Goal: Task Accomplishment & Management: Complete application form

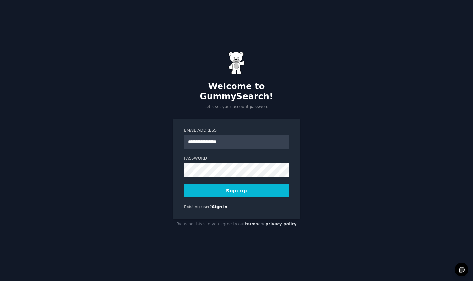
type input "**********"
click at [243, 185] on button "Sign up" at bounding box center [236, 191] width 105 height 14
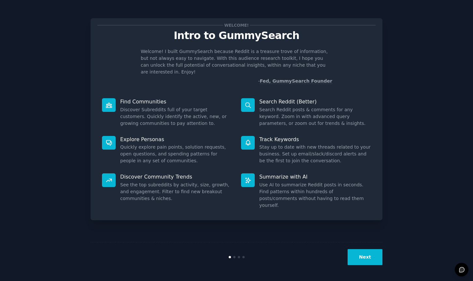
click at [378, 259] on button "Next" at bounding box center [365, 258] width 35 height 16
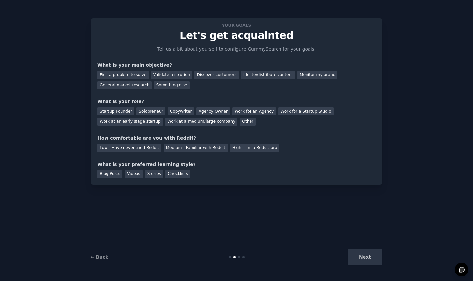
click at [376, 260] on div "Next" at bounding box center [333, 258] width 97 height 16
click at [378, 257] on div "Next" at bounding box center [333, 258] width 97 height 16
click at [374, 258] on div "Next" at bounding box center [333, 258] width 97 height 16
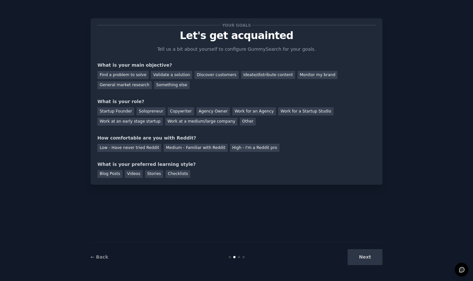
click at [295, 224] on div "Your goals Let's get acquainted Tell us a bit about yourself to configure Gummy…" at bounding box center [237, 140] width 292 height 263
click at [362, 259] on div "Next" at bounding box center [333, 258] width 97 height 16
click at [374, 253] on div "Next" at bounding box center [333, 258] width 97 height 16
click at [97, 258] on link "← Back" at bounding box center [100, 257] width 18 height 5
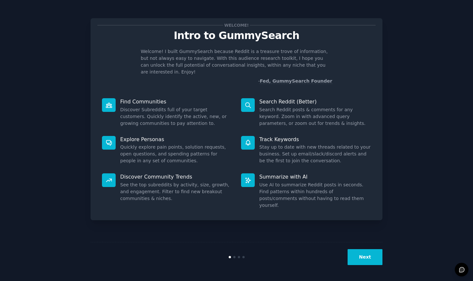
click at [364, 258] on button "Next" at bounding box center [365, 258] width 35 height 16
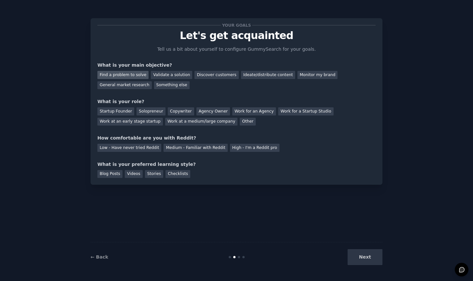
click at [136, 78] on div "Find a problem to solve" at bounding box center [122, 75] width 51 height 8
click at [122, 111] on div "Startup Founder" at bounding box center [115, 112] width 37 height 8
click at [254, 151] on div "High - I'm a Reddit pro" at bounding box center [255, 148] width 50 height 8
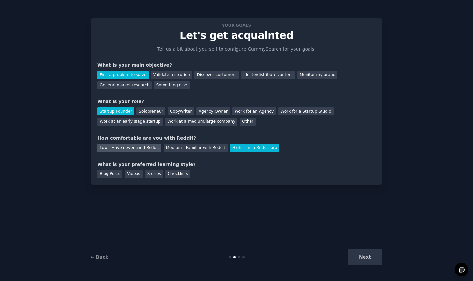
click at [137, 150] on div "Low - Have never tried Reddit" at bounding box center [129, 148] width 64 height 8
click at [111, 175] on div "Blog Posts" at bounding box center [109, 174] width 25 height 8
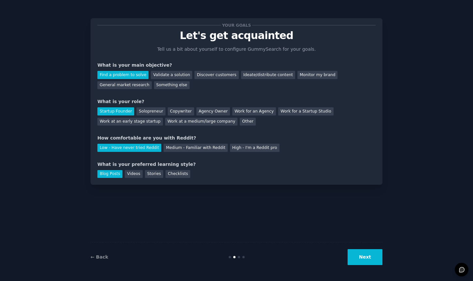
click at [362, 256] on button "Next" at bounding box center [365, 258] width 35 height 16
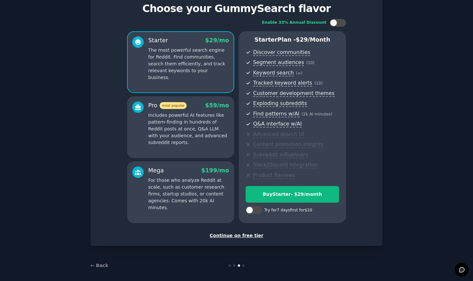
scroll to position [31, 0]
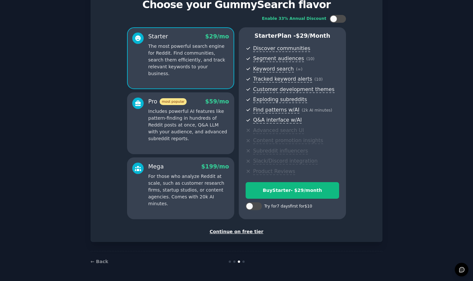
click at [251, 232] on div "Continue on free tier" at bounding box center [236, 232] width 278 height 7
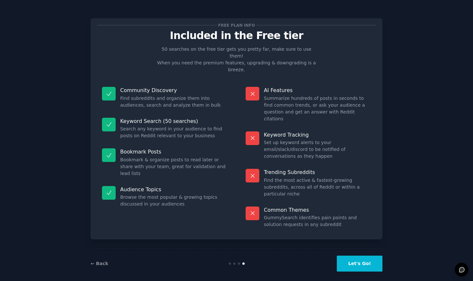
click at [373, 258] on button "Let's Go!" at bounding box center [360, 264] width 46 height 16
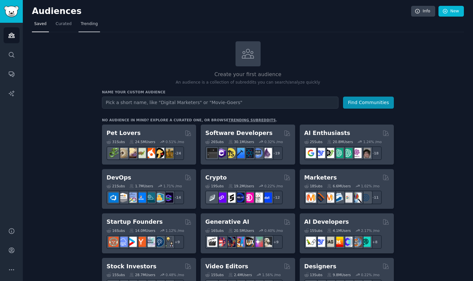
click at [93, 25] on span "Trending" at bounding box center [89, 24] width 17 height 6
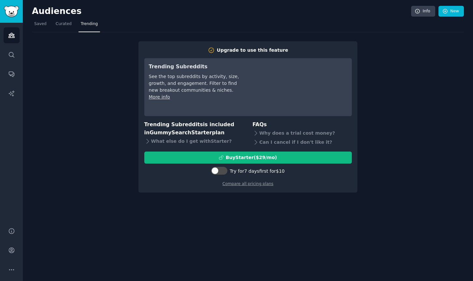
drag, startPoint x: 177, startPoint y: 125, endPoint x: 225, endPoint y: 136, distance: 48.9
click at [225, 136] on h3 "Trending Subreddits is included in GummySearch Starter plan" at bounding box center [193, 129] width 99 height 16
click at [394, 63] on div "Upgrade to use this feature Trending Subreddits See the top subreddits by activ…" at bounding box center [248, 112] width 432 height 161
